Goal: Complete application form

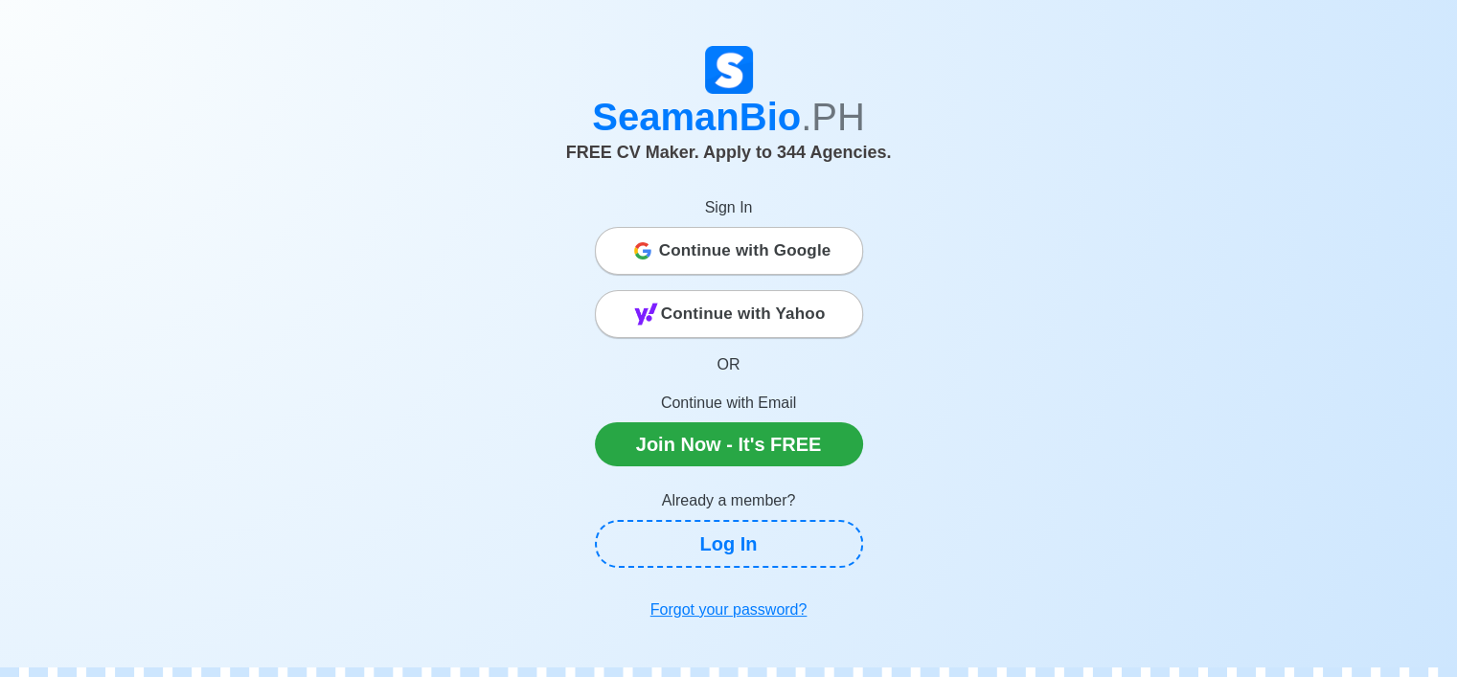
click at [708, 260] on span "Continue with Google" at bounding box center [745, 251] width 172 height 38
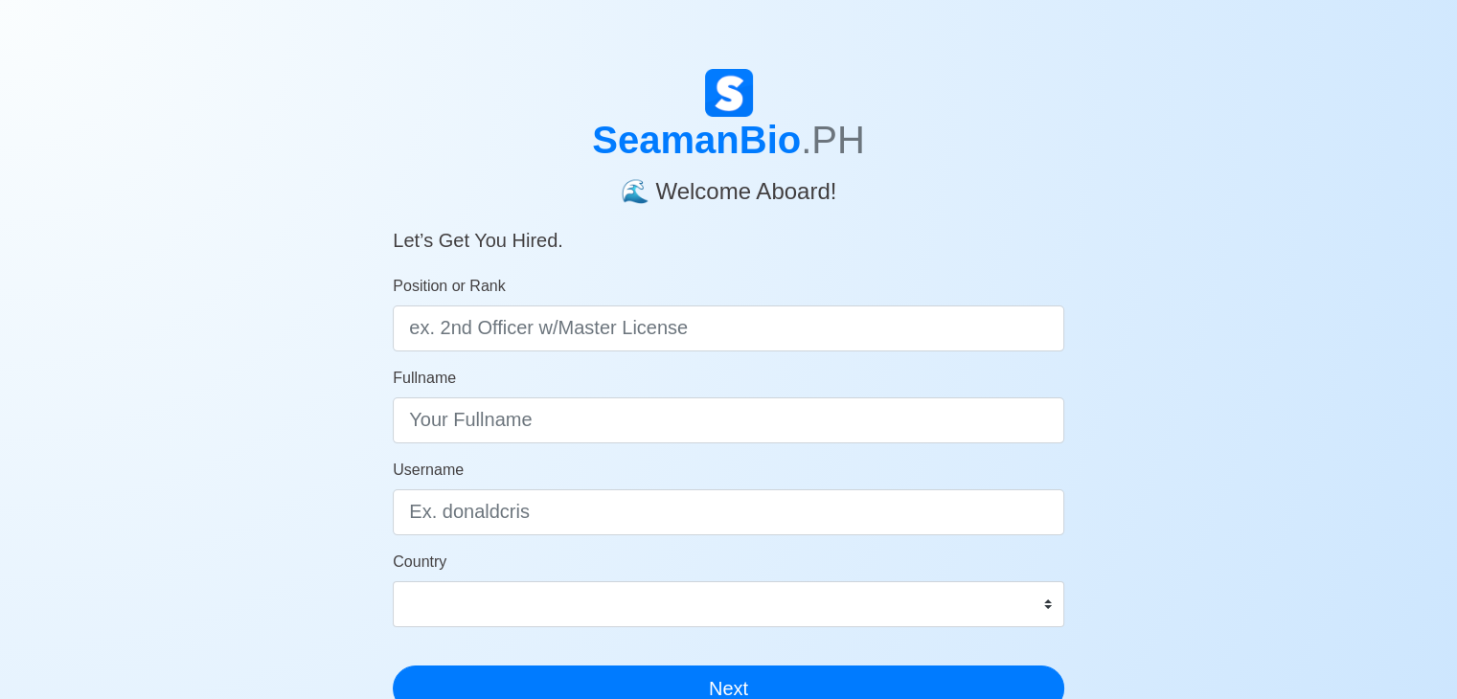
click at [414, 170] on h4 "🌊 Welcome Aboard!" at bounding box center [729, 184] width 672 height 43
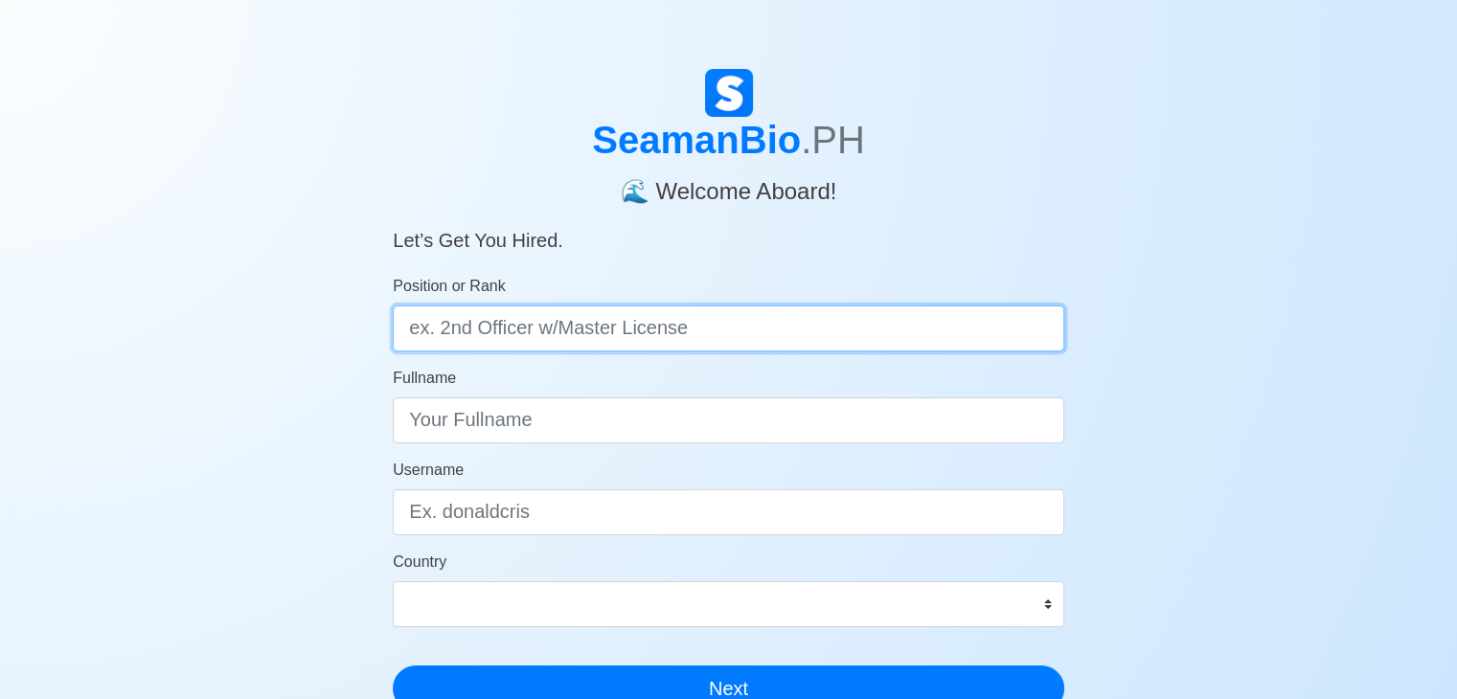
click at [706, 331] on input "Position or Rank" at bounding box center [729, 329] width 672 height 46
type input "ab"
